Goal: Task Accomplishment & Management: Manage account settings

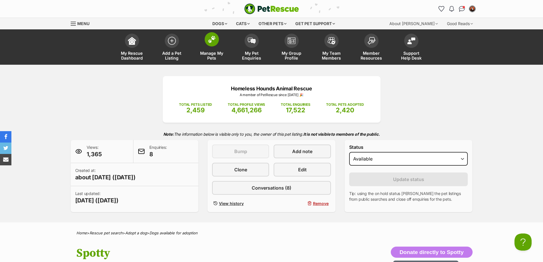
click at [212, 55] on span "Manage My Pets" at bounding box center [212, 56] width 26 height 10
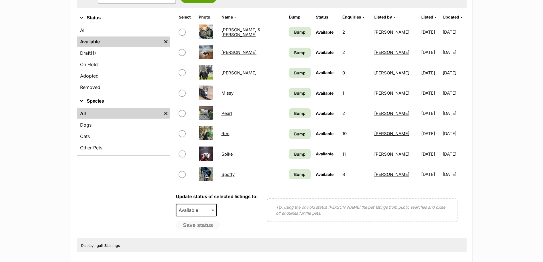
scroll to position [142, 0]
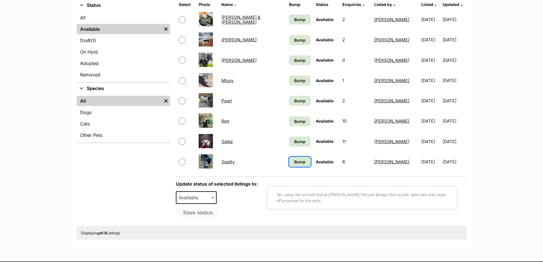
click at [294, 161] on span "Bump" at bounding box center [299, 162] width 11 height 6
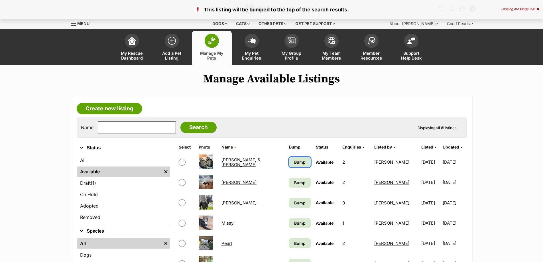
click at [294, 160] on span "Bump" at bounding box center [299, 162] width 11 height 6
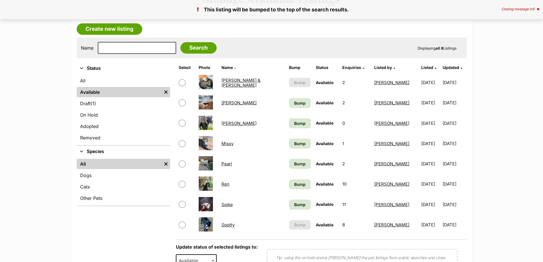
scroll to position [85, 0]
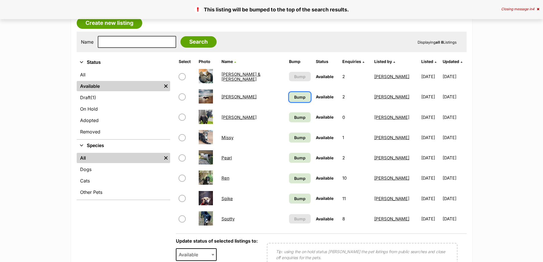
click at [289, 100] on link "Bump" at bounding box center [300, 97] width 22 height 10
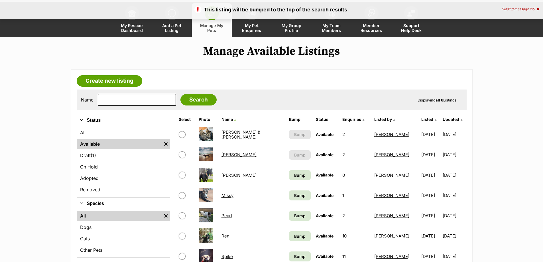
scroll to position [85, 0]
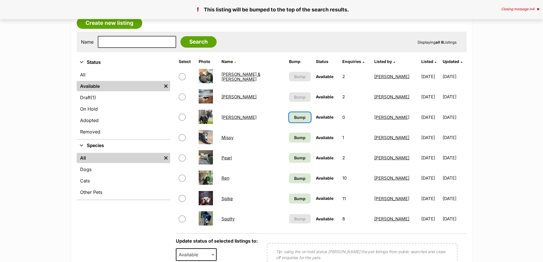
click at [289, 120] on link "Bump" at bounding box center [300, 117] width 22 height 10
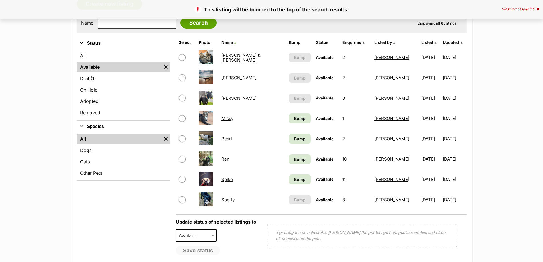
scroll to position [114, 0]
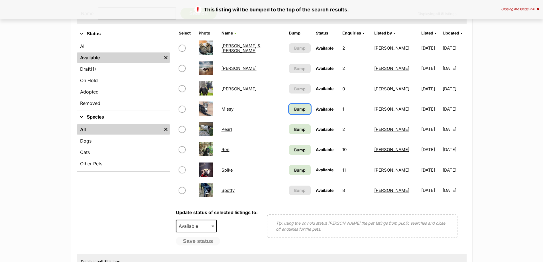
click at [294, 110] on span "Bump" at bounding box center [299, 109] width 11 height 6
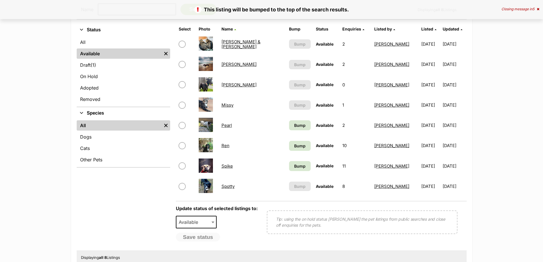
scroll to position [142, 0]
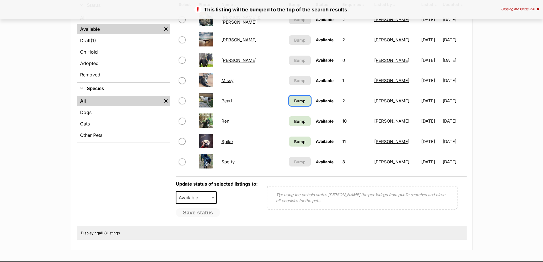
click at [289, 103] on link "Bump" at bounding box center [300, 101] width 22 height 10
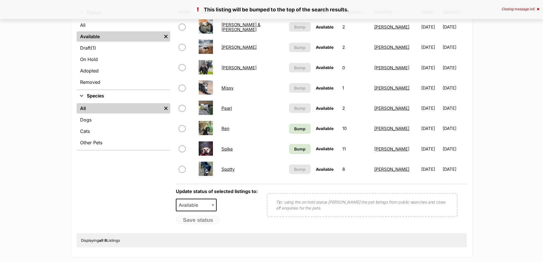
scroll to position [142, 0]
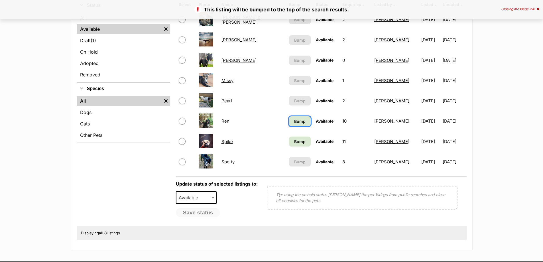
click at [289, 121] on link "Bump" at bounding box center [300, 121] width 22 height 10
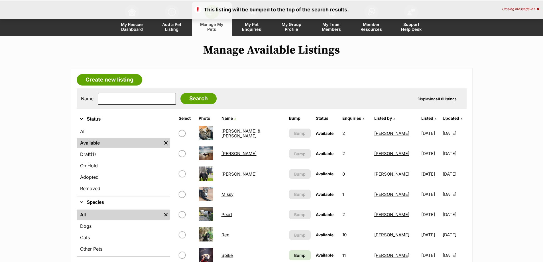
scroll to position [28, 0]
